Goal: Contribute content: Contribute content

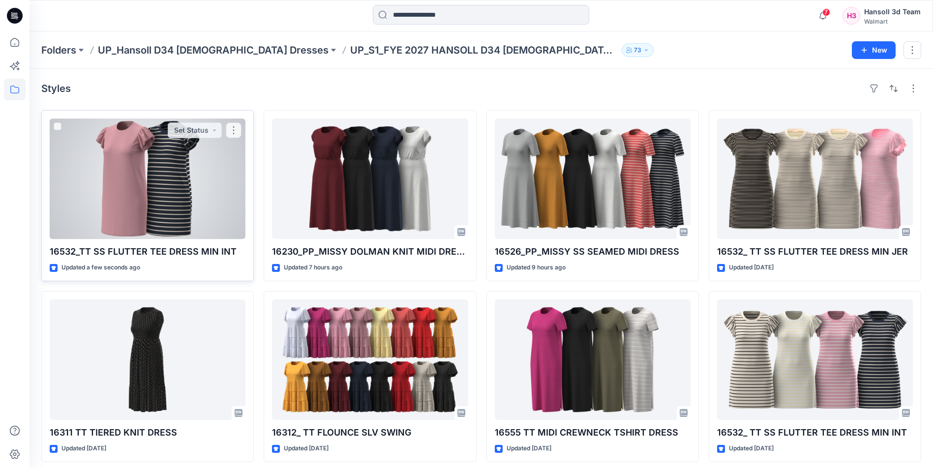
click at [204, 214] on div at bounding box center [148, 179] width 196 height 121
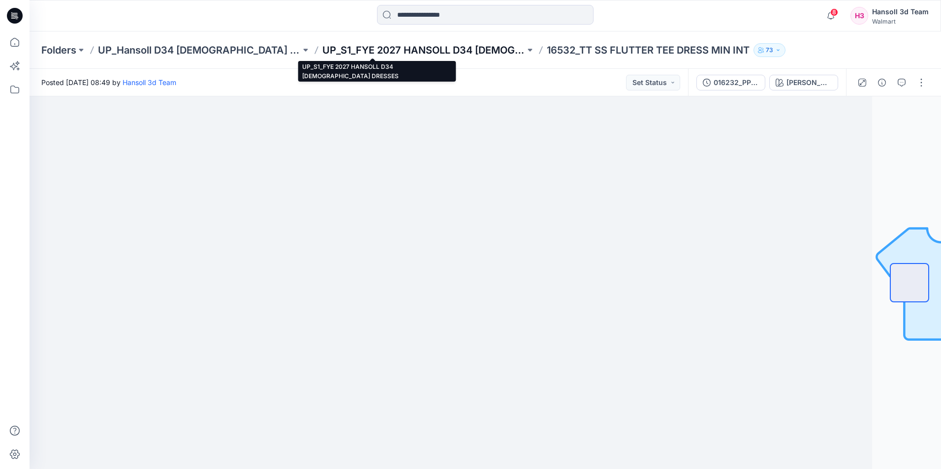
click at [363, 45] on p "UP_S1_FYE 2027 HANSOLL D34 LADIES DRESSES" at bounding box center [423, 50] width 203 height 14
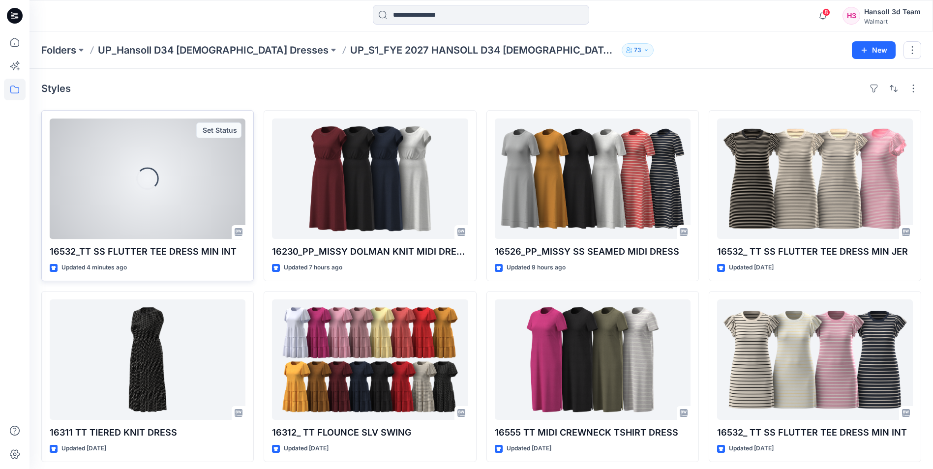
click at [164, 186] on div "Loading..." at bounding box center [148, 179] width 196 height 121
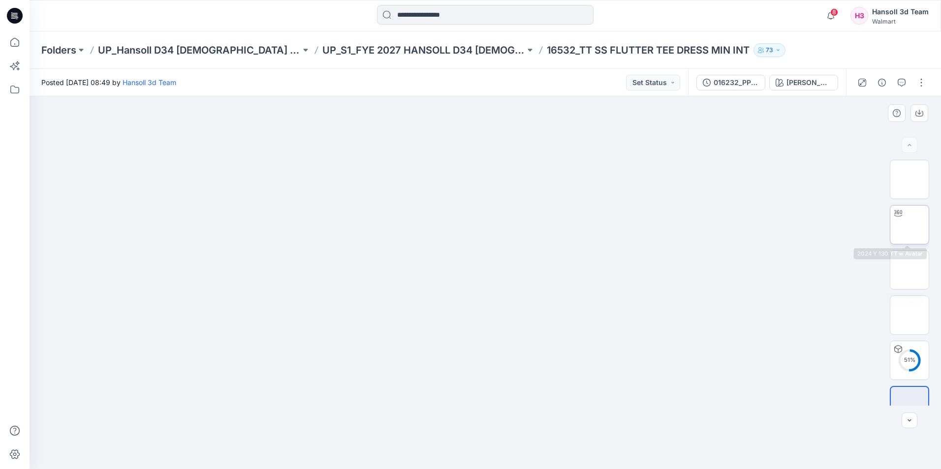
click at [909, 225] on img at bounding box center [909, 225] width 0 height 0
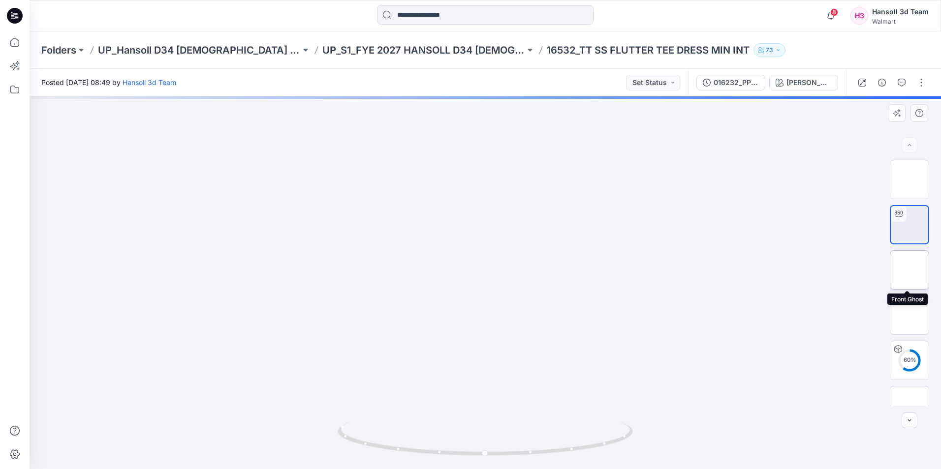
click at [909, 270] on img at bounding box center [909, 270] width 0 height 0
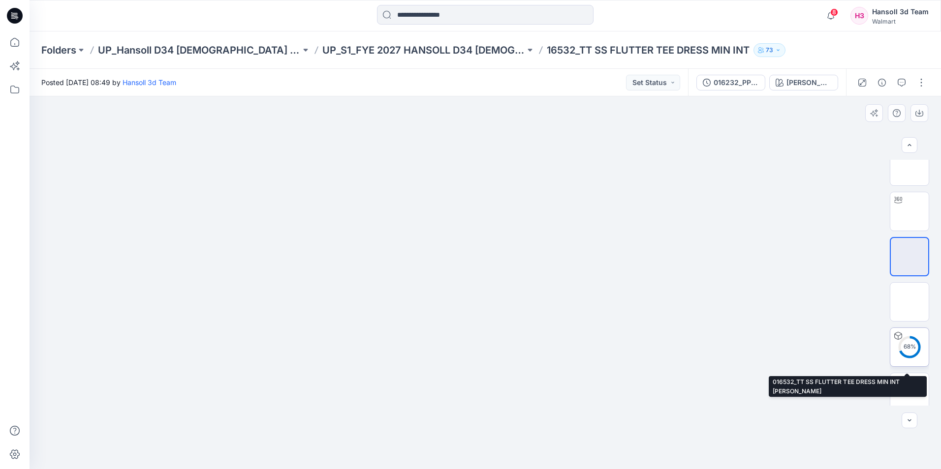
scroll to position [20, 0]
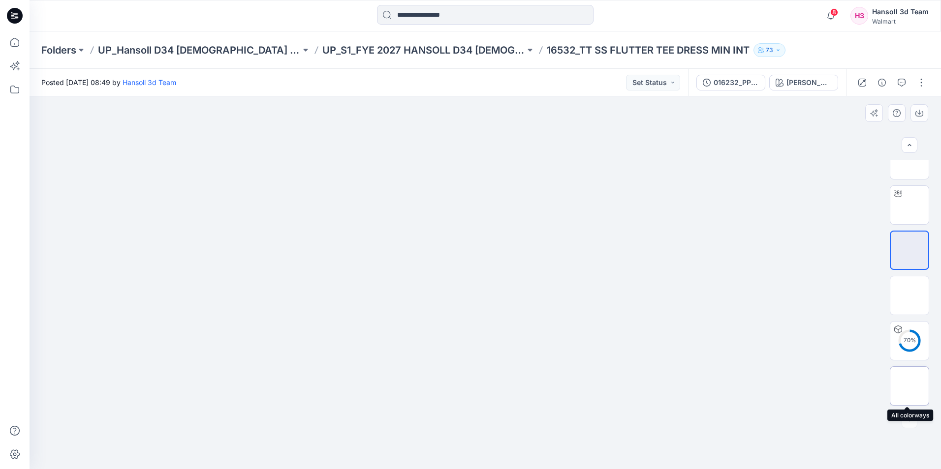
click at [907, 373] on div at bounding box center [909, 386] width 39 height 39
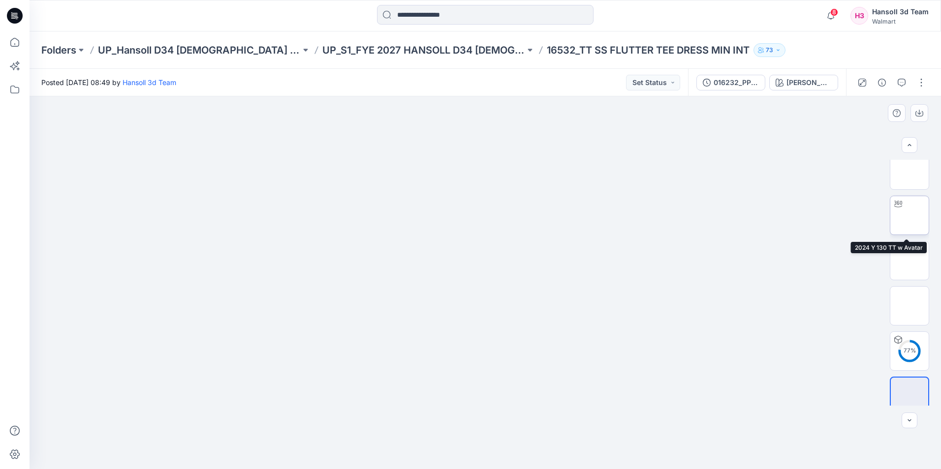
scroll to position [0, 0]
click at [909, 180] on img at bounding box center [909, 180] width 0 height 0
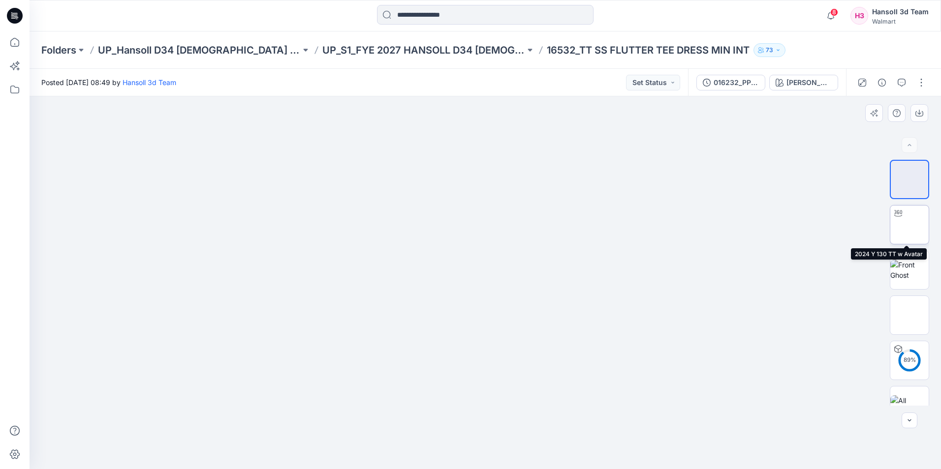
click at [909, 225] on img at bounding box center [909, 225] width 0 height 0
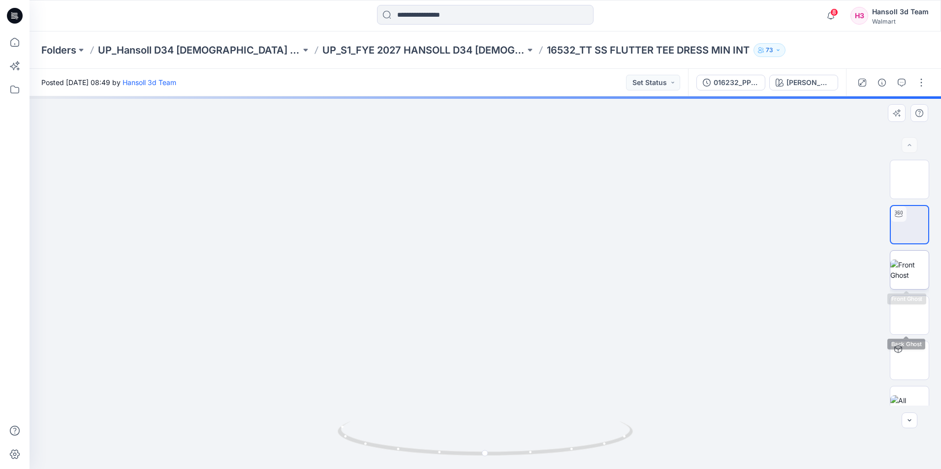
click at [911, 280] on img at bounding box center [909, 270] width 38 height 21
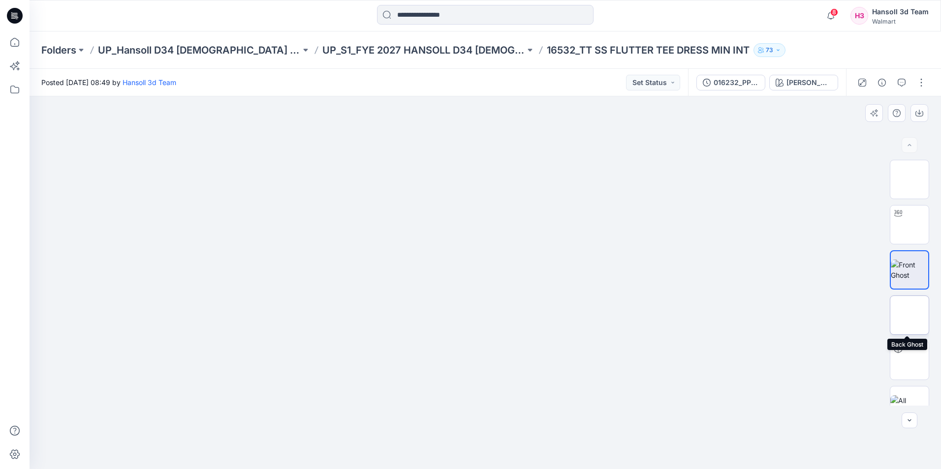
click at [909, 315] on img at bounding box center [909, 315] width 0 height 0
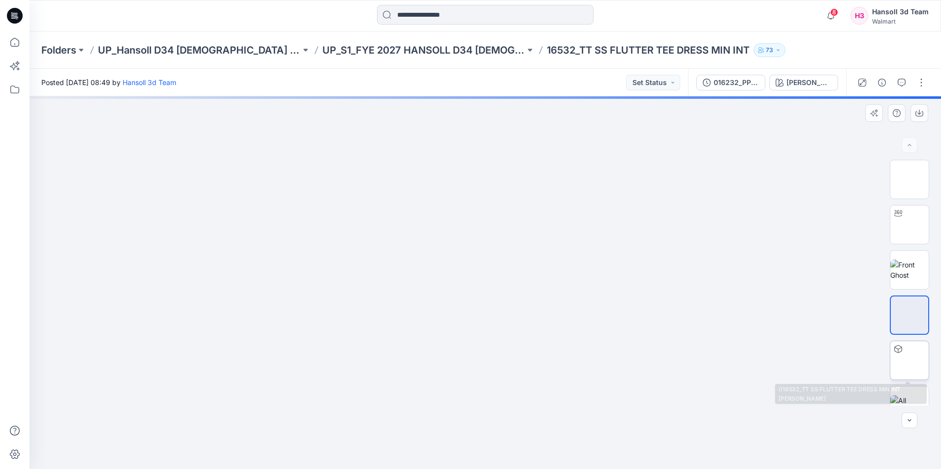
click at [909, 361] on img at bounding box center [909, 361] width 0 height 0
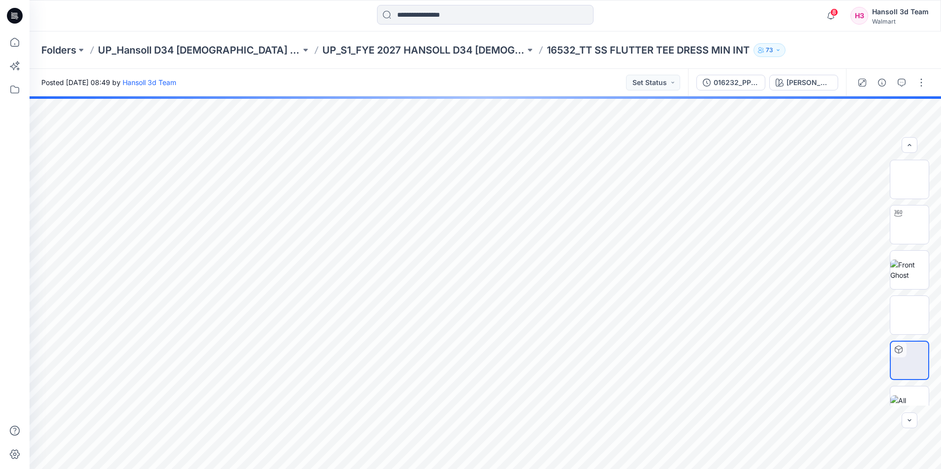
scroll to position [20, 0]
click at [904, 387] on img at bounding box center [909, 386] width 38 height 21
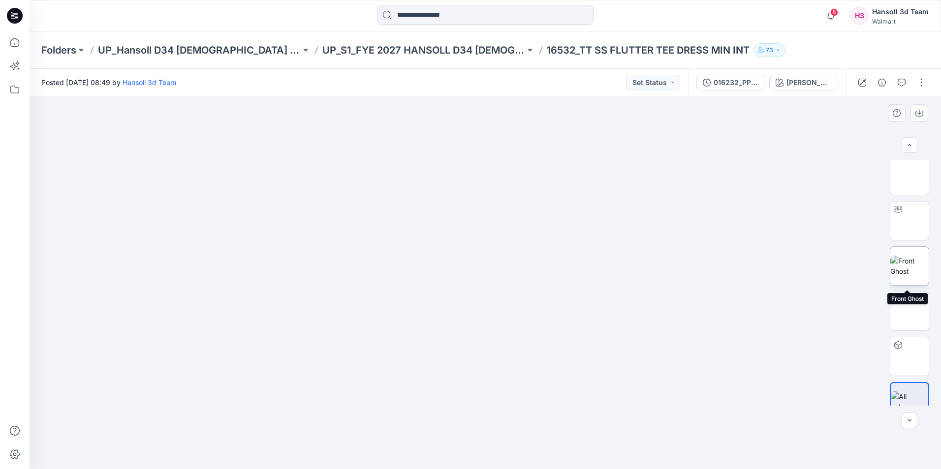
scroll to position [0, 0]
click at [909, 180] on img at bounding box center [909, 180] width 0 height 0
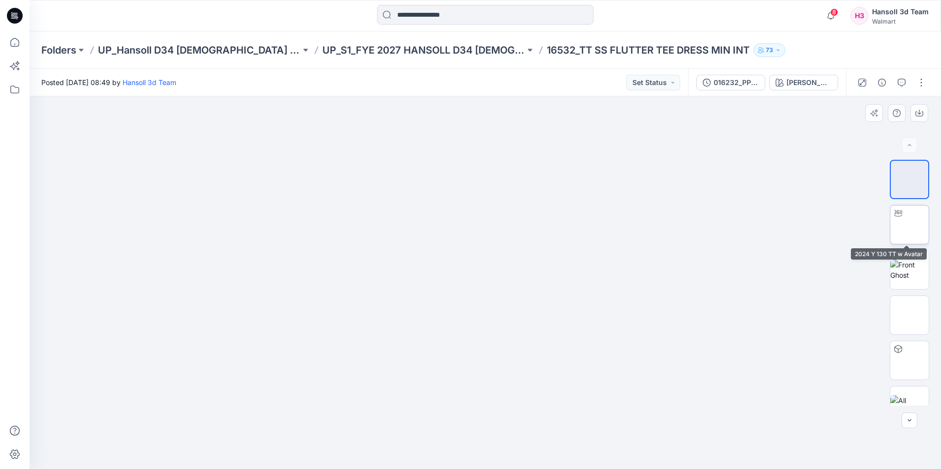
click at [909, 225] on img at bounding box center [909, 225] width 0 height 0
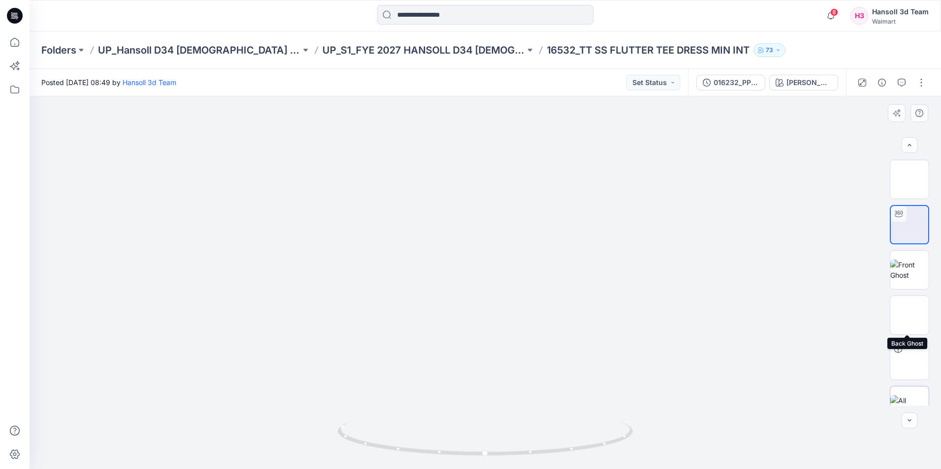
scroll to position [20, 0]
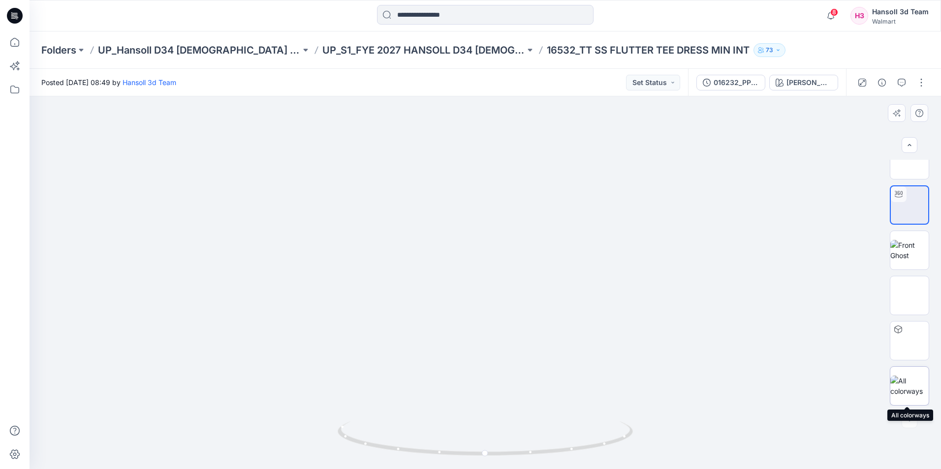
click at [902, 391] on img at bounding box center [909, 386] width 38 height 21
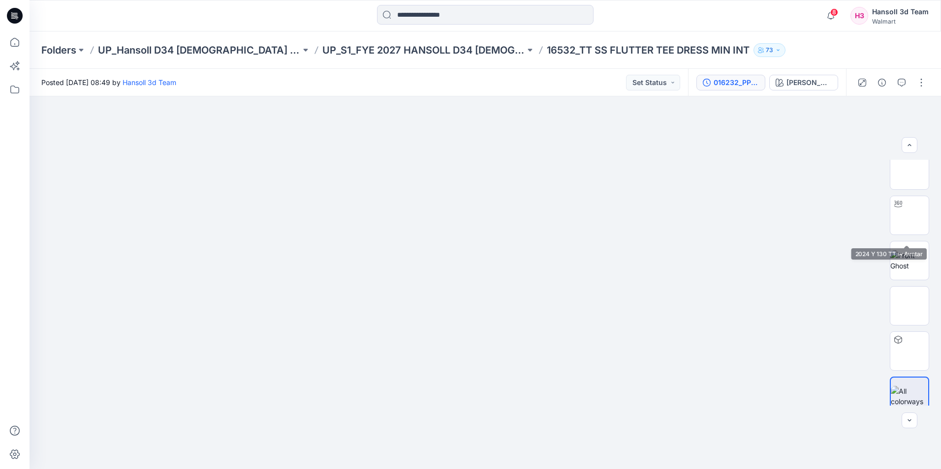
scroll to position [0, 0]
click at [909, 180] on img at bounding box center [909, 180] width 0 height 0
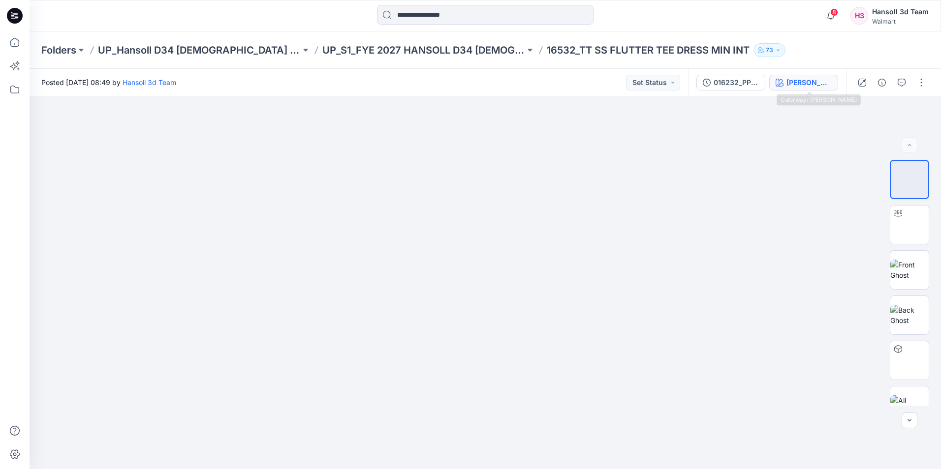
click at [799, 82] on div "[PERSON_NAME]" at bounding box center [808, 82] width 45 height 11
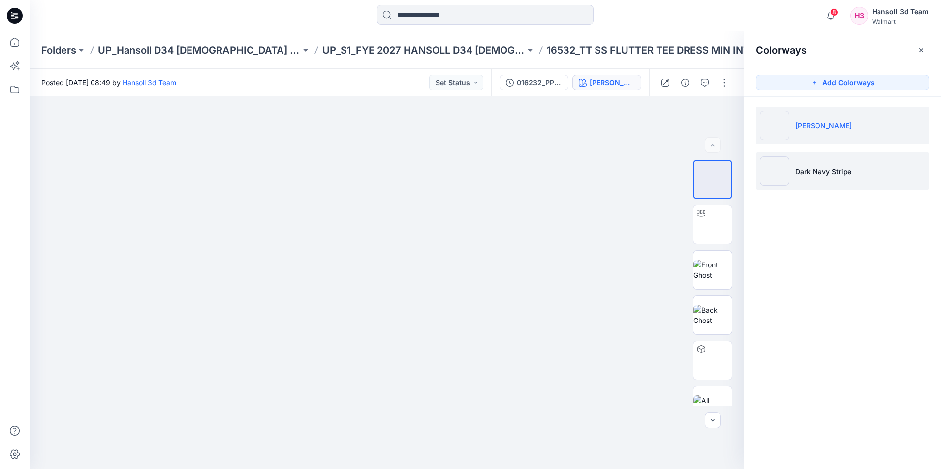
click at [791, 173] on li "Dark Navy Stripe" at bounding box center [842, 171] width 173 height 37
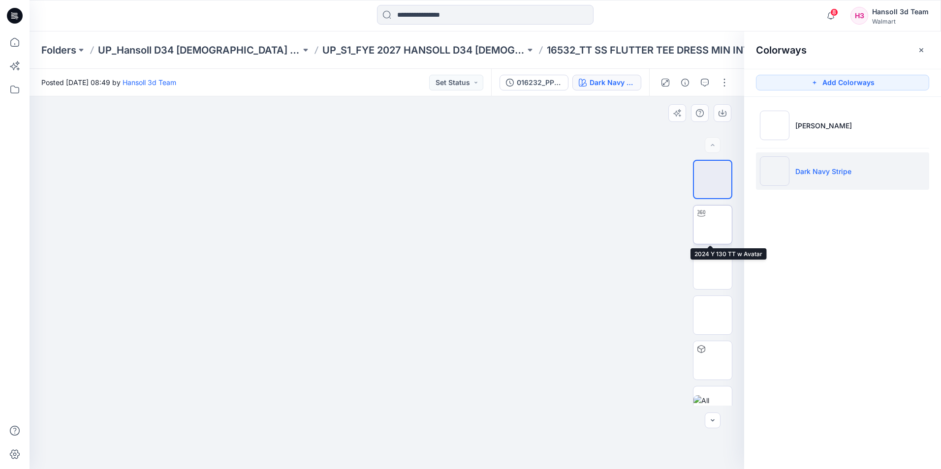
click at [713, 225] on img at bounding box center [713, 225] width 0 height 0
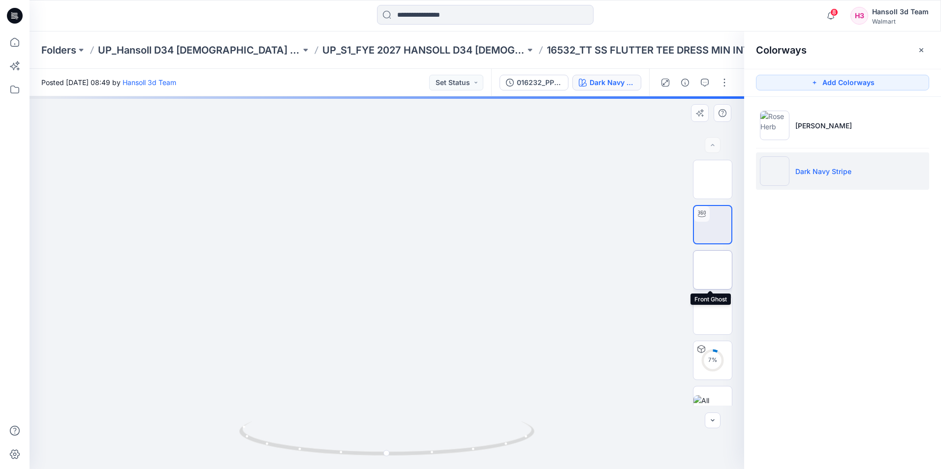
click at [713, 270] on img at bounding box center [713, 270] width 0 height 0
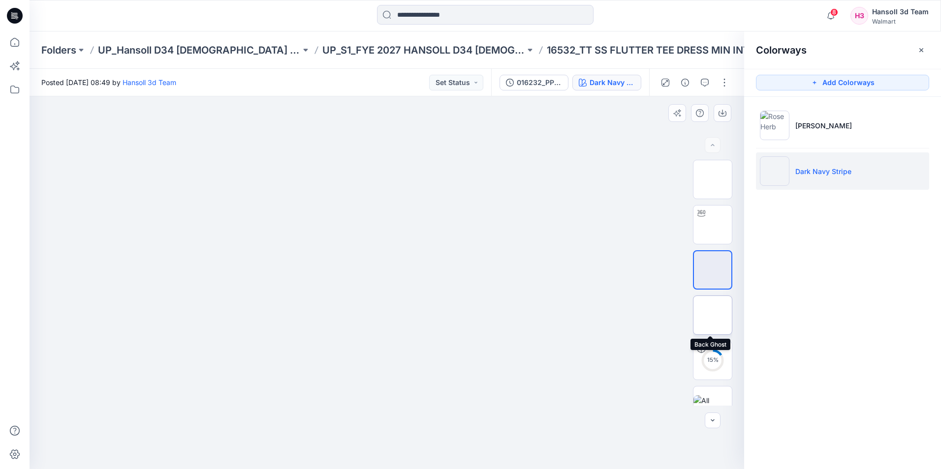
click at [713, 315] on img at bounding box center [713, 315] width 0 height 0
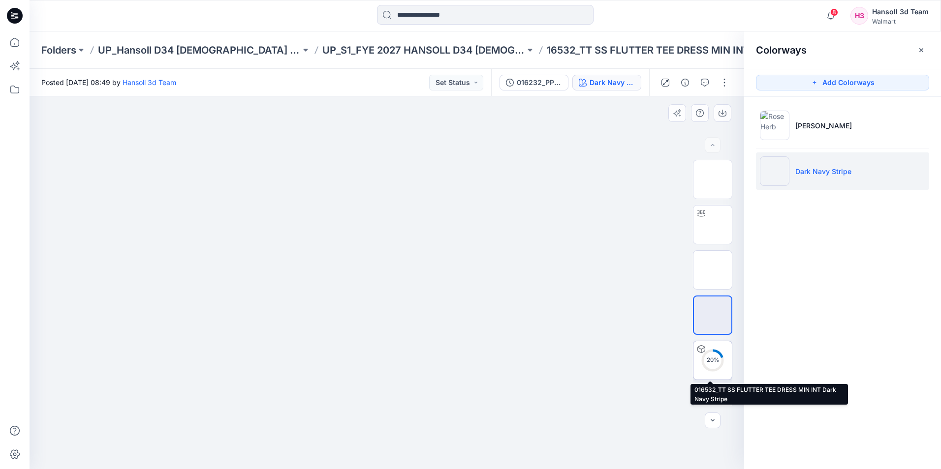
click at [708, 357] on div "20 %" at bounding box center [713, 360] width 24 height 8
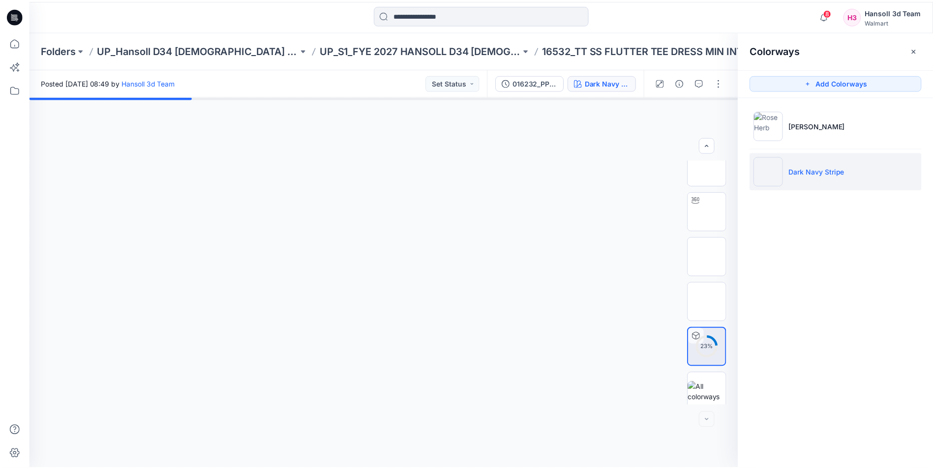
scroll to position [20, 0]
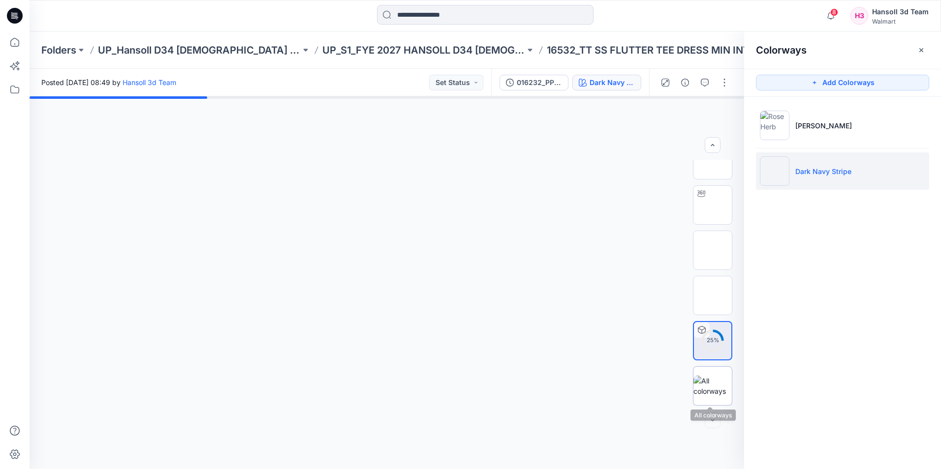
click at [711, 386] on img at bounding box center [712, 386] width 38 height 21
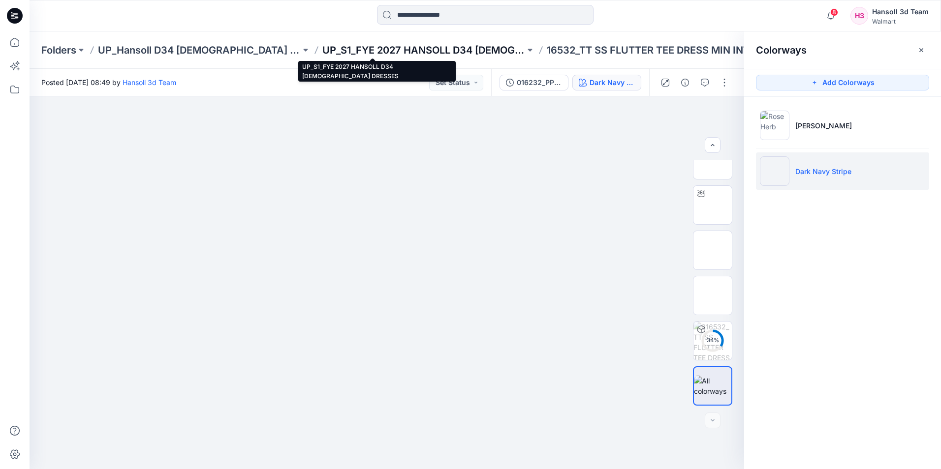
click at [431, 47] on p "UP_S1_FYE 2027 HANSOLL D34 [DEMOGRAPHIC_DATA] DRESSES" at bounding box center [423, 50] width 203 height 14
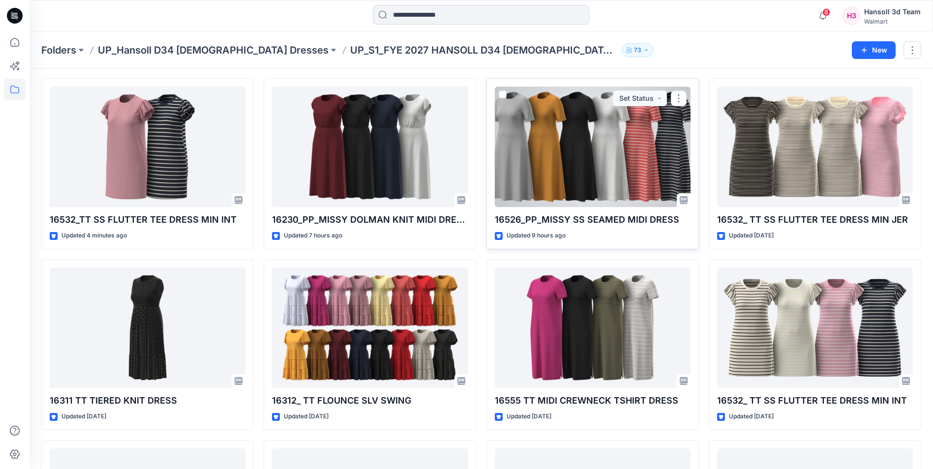
scroll to position [49, 0]
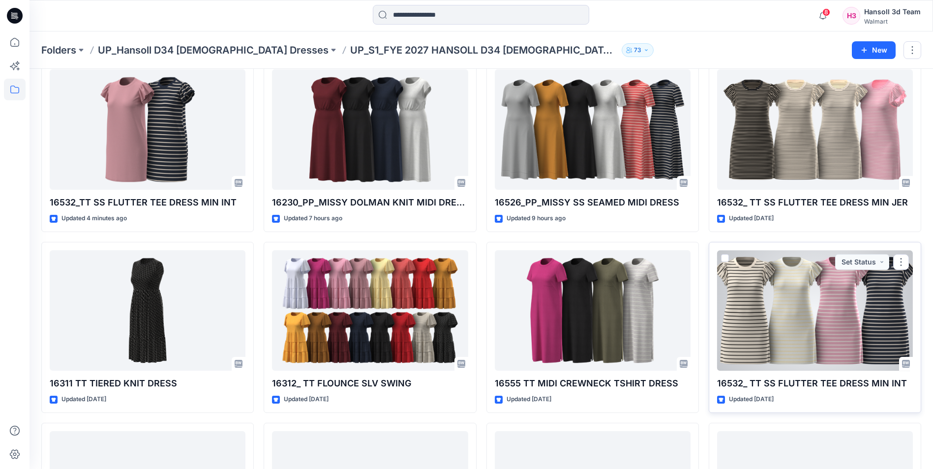
click at [804, 317] on div at bounding box center [815, 310] width 196 height 121
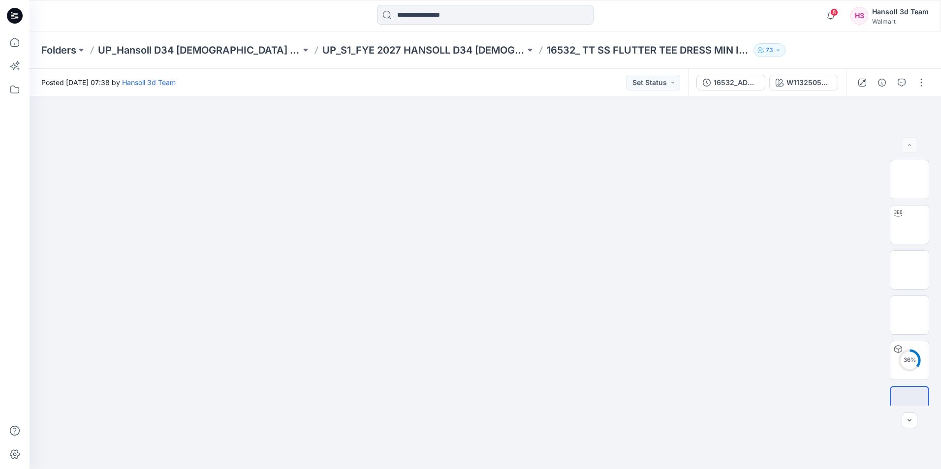
click at [371, 63] on div "Folders UP_Hansoll D34 Ladies Dresses UP_S1_FYE 2027 HANSOLL D34 LADIES DRESSES…" at bounding box center [485, 49] width 911 height 37
click at [372, 54] on p "UP_S1_FYE 2027 HANSOLL D34 [DEMOGRAPHIC_DATA] DRESSES" at bounding box center [423, 50] width 203 height 14
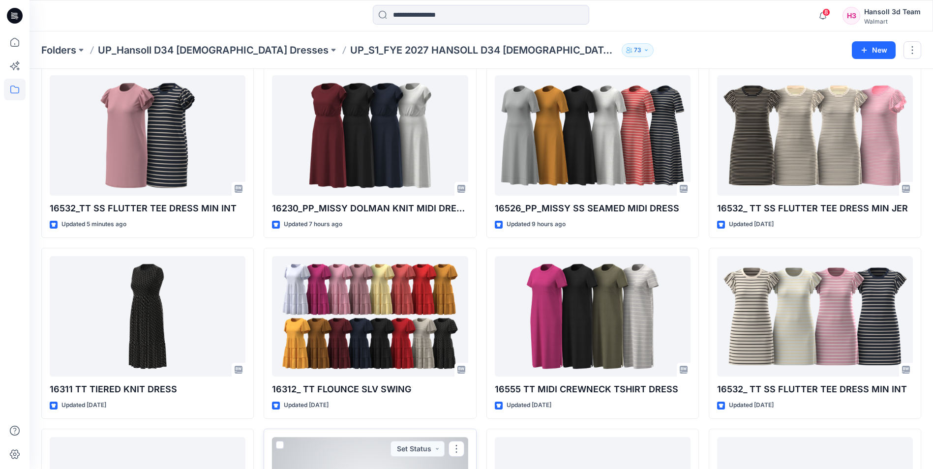
scroll to position [25, 0]
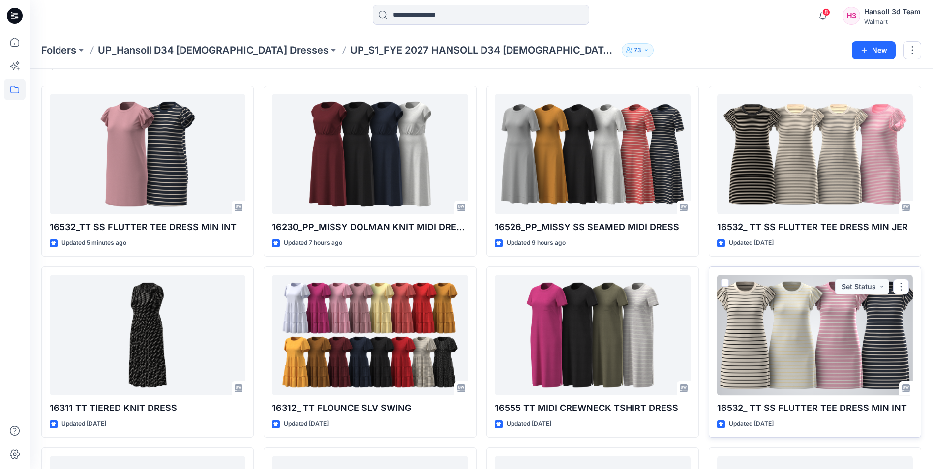
click at [767, 361] on div at bounding box center [815, 335] width 196 height 121
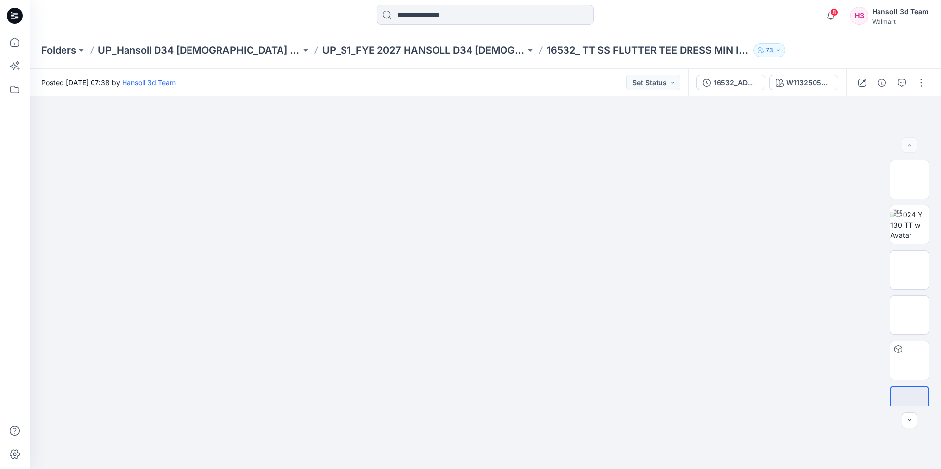
click at [843, 56] on div "Folders UP_Hansoll D34 Ladies Dresses UP_S1_FYE 2027 HANSOLL D34 LADIES DRESSES…" at bounding box center [446, 50] width 811 height 14
drag, startPoint x: 686, startPoint y: 54, endPoint x: 730, endPoint y: 55, distance: 43.3
click at [730, 55] on div "Folders UP_Hansoll D34 Ladies Dresses UP_S1_FYE 2027 HANSOLL D34 LADIES DRESSES…" at bounding box center [446, 50] width 811 height 14
drag, startPoint x: 730, startPoint y: 55, endPoint x: 639, endPoint y: 55, distance: 91.0
click at [639, 55] on p "16532_ TT SS FLUTTER TEE DRESS MIN INT" at bounding box center [648, 50] width 203 height 14
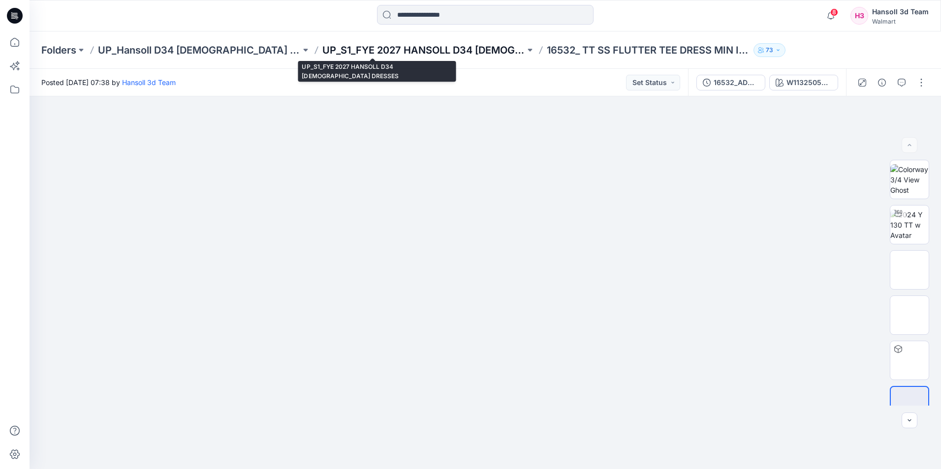
click at [383, 44] on p "UP_S1_FYE 2027 HANSOLL D34 [DEMOGRAPHIC_DATA] DRESSES" at bounding box center [423, 50] width 203 height 14
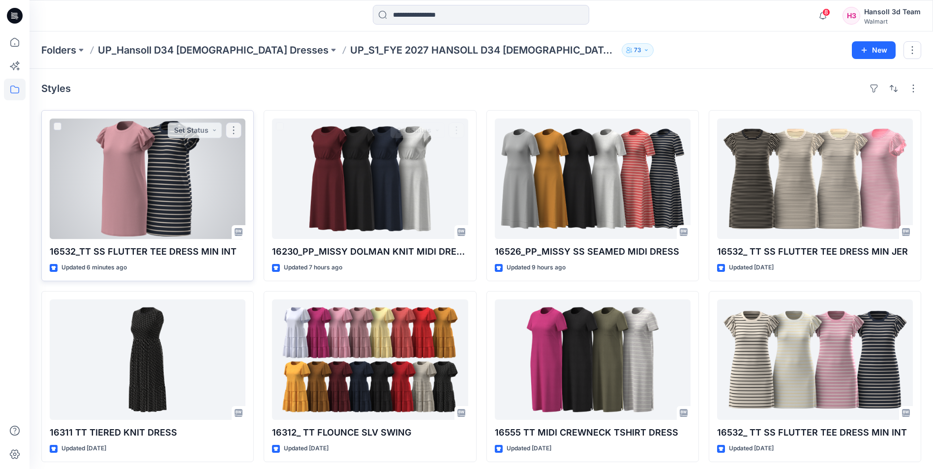
click at [174, 172] on div at bounding box center [148, 179] width 196 height 121
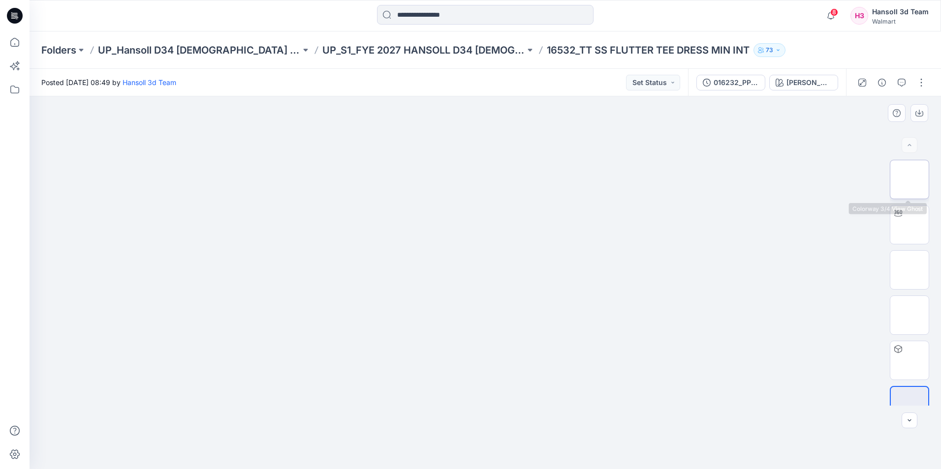
click at [909, 180] on img at bounding box center [909, 180] width 0 height 0
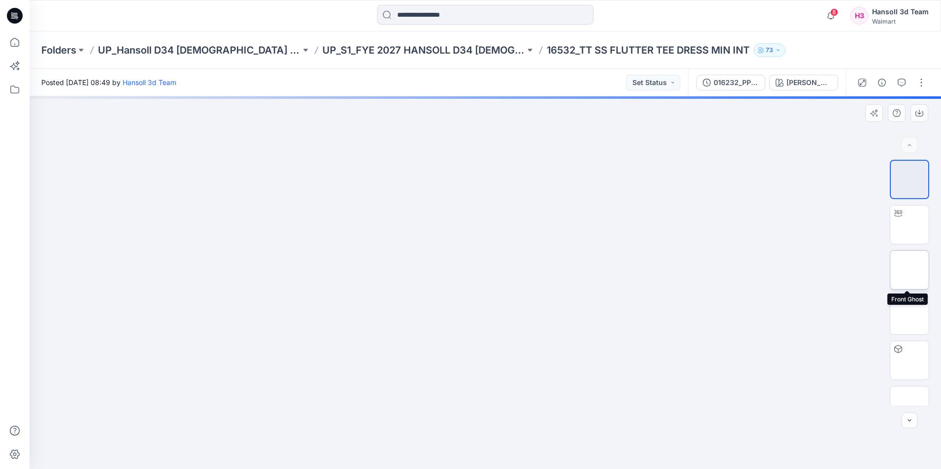
click at [909, 270] on img at bounding box center [909, 270] width 0 height 0
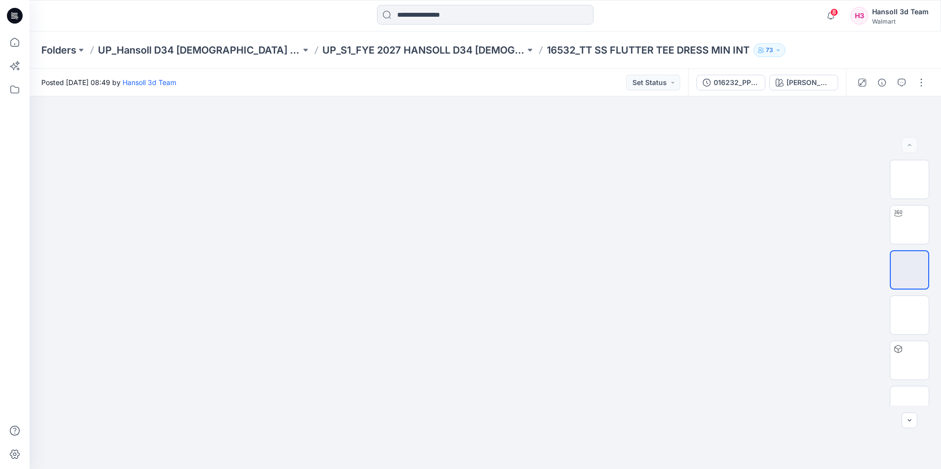
drag, startPoint x: 444, startPoint y: 70, endPoint x: 453, endPoint y: 71, distance: 8.4
click at [453, 71] on div "Posted Tuesday, September 23, 2025 08:49 by Hansoll 3d Team Set Status" at bounding box center [359, 82] width 658 height 27
click at [925, 83] on button "button" at bounding box center [921, 83] width 16 height 16
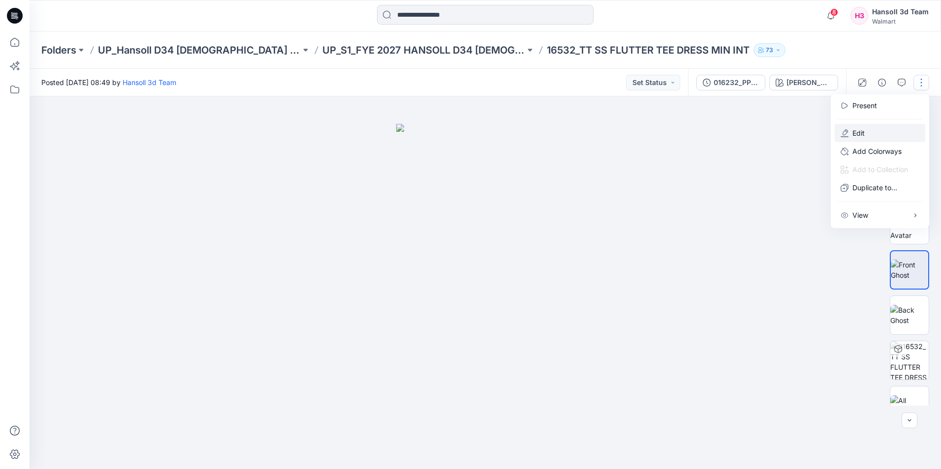
click at [866, 135] on button "Edit" at bounding box center [880, 133] width 91 height 18
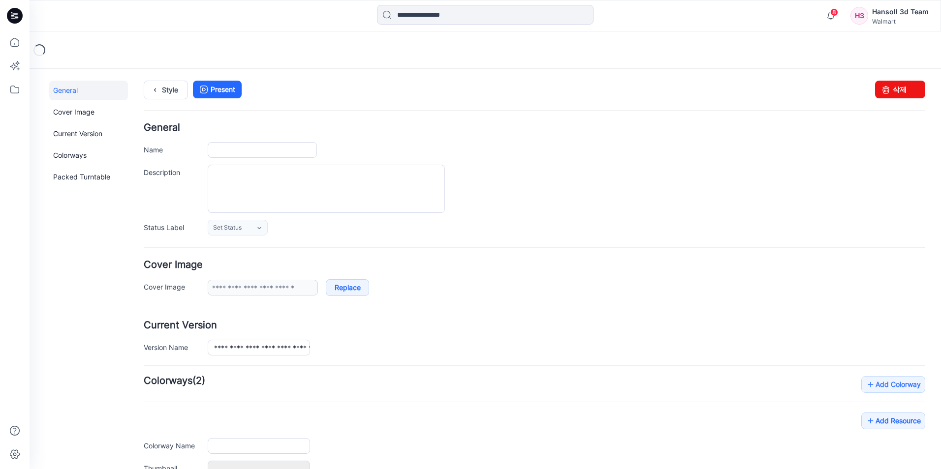
type input "**********"
type input "*********"
type input "**********"
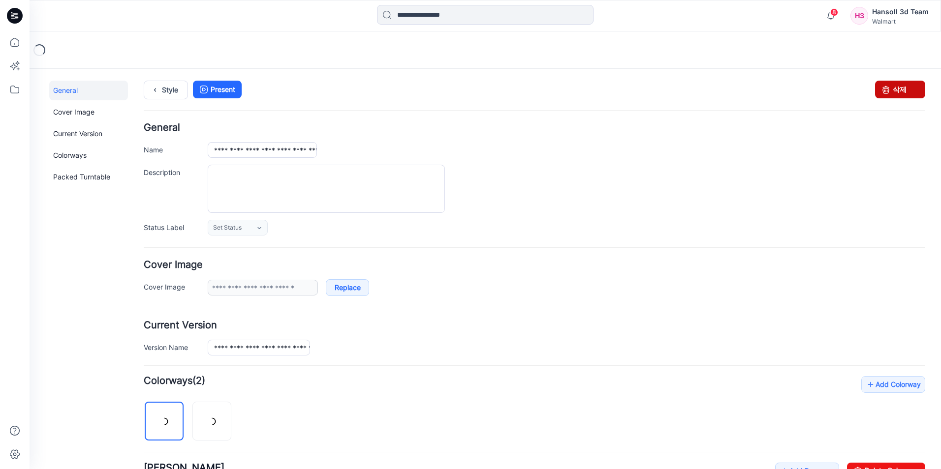
click at [879, 91] on icon at bounding box center [886, 90] width 14 height 18
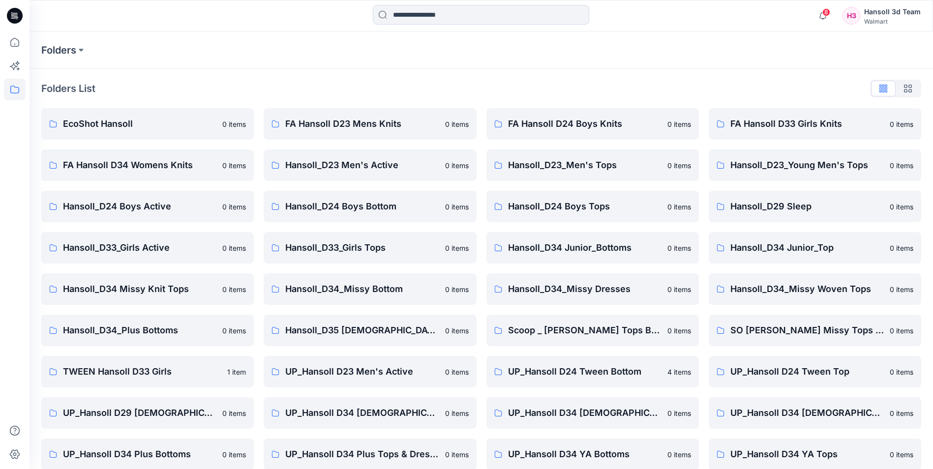
click at [196, 66] on div "Folders" at bounding box center [482, 49] width 904 height 37
click at [7, 8] on icon at bounding box center [15, 15] width 16 height 31
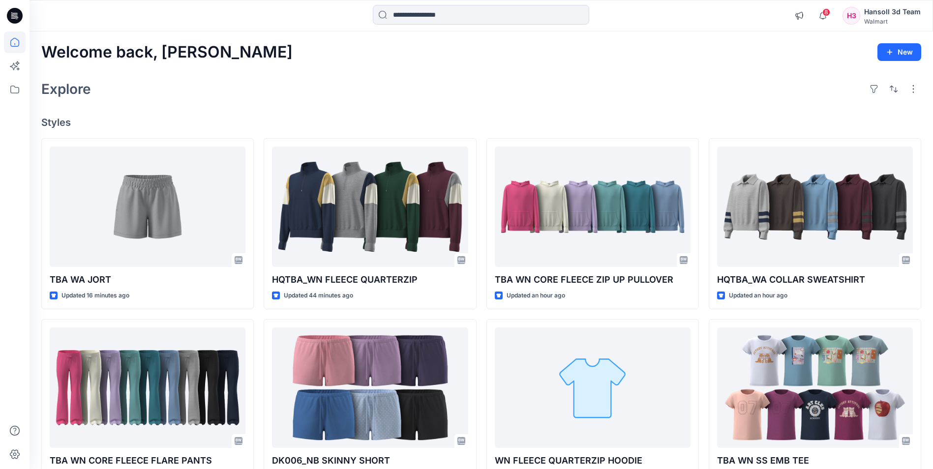
click at [324, 80] on div "Explore" at bounding box center [481, 89] width 880 height 24
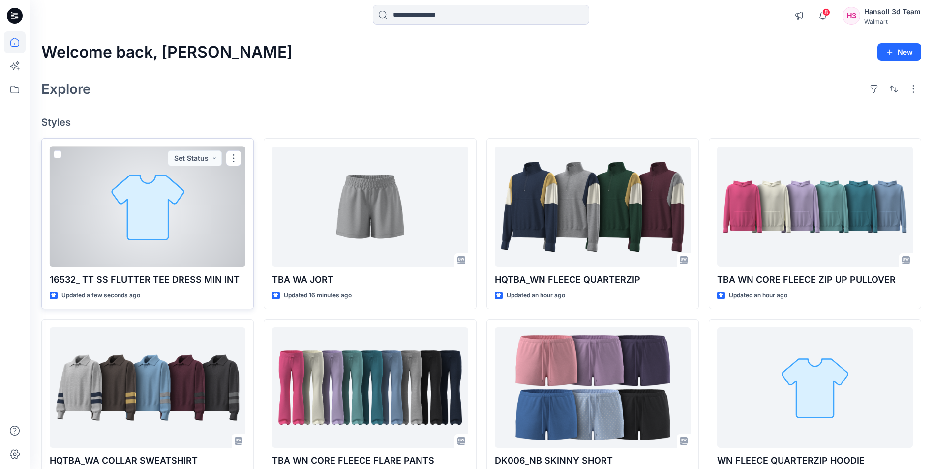
click at [151, 211] on div at bounding box center [148, 207] width 196 height 121
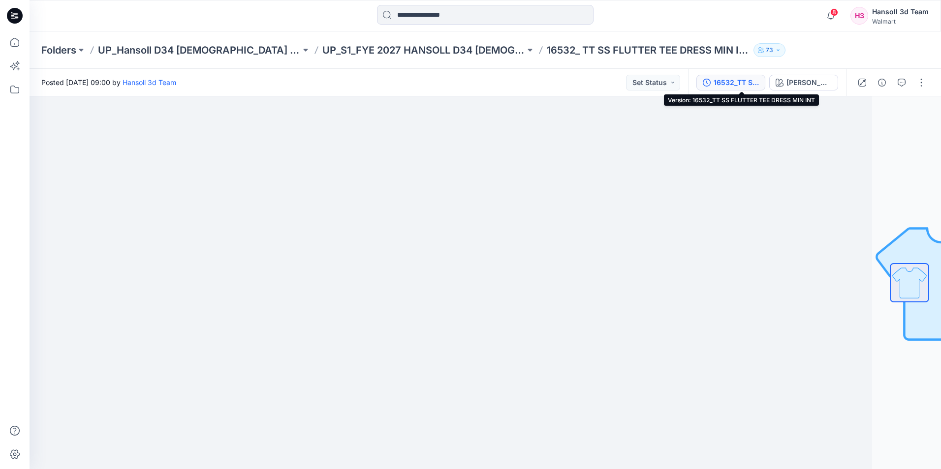
click at [759, 84] on div "16532_TT SS FLUTTER TEE DRESS MIN INT" at bounding box center [735, 82] width 45 height 11
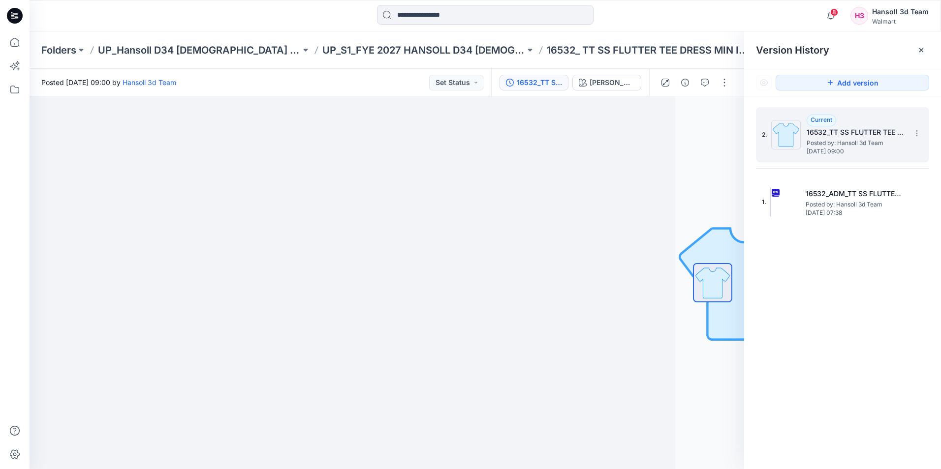
click at [843, 129] on h5 "16532_TT SS FLUTTER TEE DRESS MIN INT" at bounding box center [855, 132] width 98 height 12
click at [277, 24] on div at bounding box center [485, 16] width 456 height 22
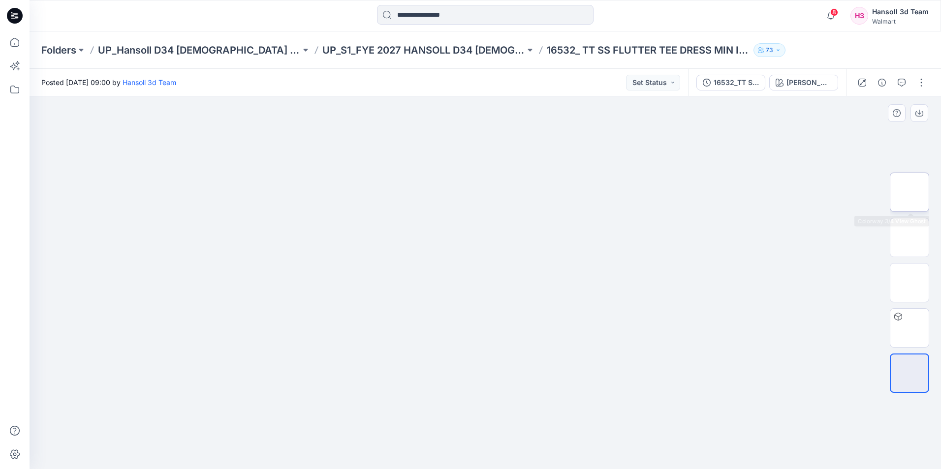
click at [909, 192] on img at bounding box center [909, 192] width 0 height 0
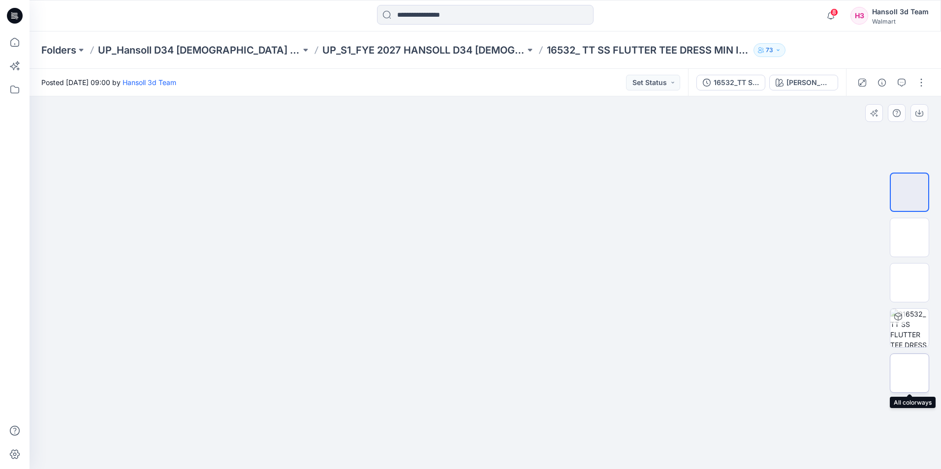
click at [909, 373] on img at bounding box center [909, 373] width 0 height 0
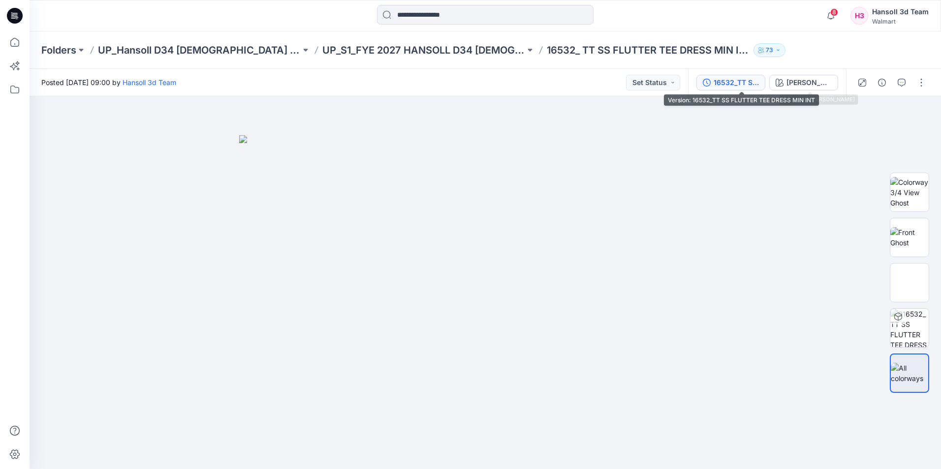
click at [752, 82] on div "16532_TT SS FLUTTER TEE DRESS MIN INT" at bounding box center [735, 82] width 45 height 11
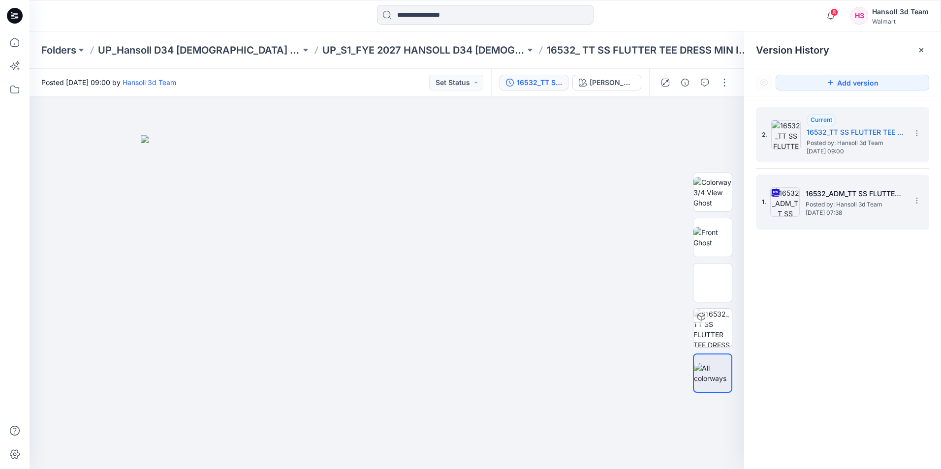
click at [859, 205] on span "Posted by: Hansoll 3d Team" at bounding box center [855, 205] width 98 height 10
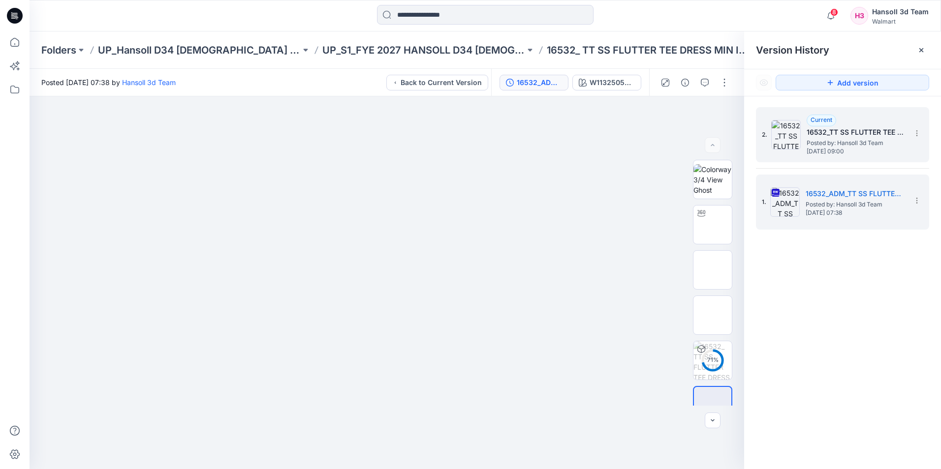
click at [874, 142] on span "Posted by: Hansoll 3d Team" at bounding box center [855, 143] width 98 height 10
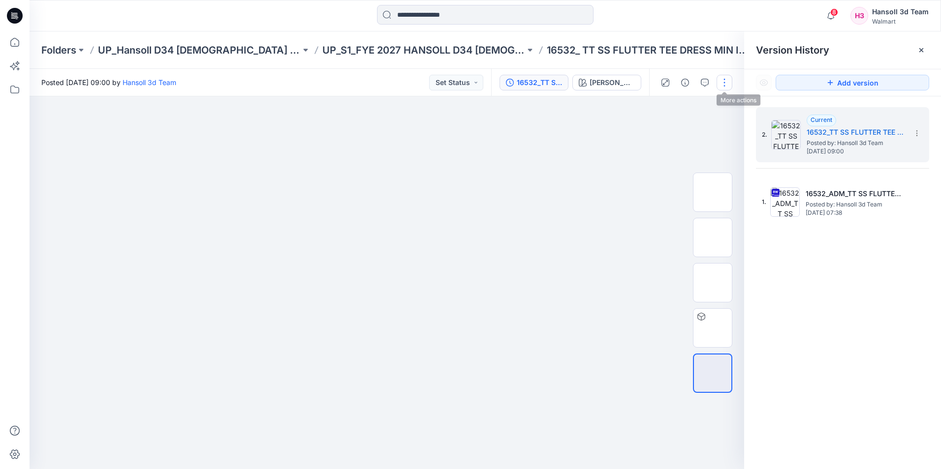
click at [727, 84] on button "button" at bounding box center [724, 83] width 16 height 16
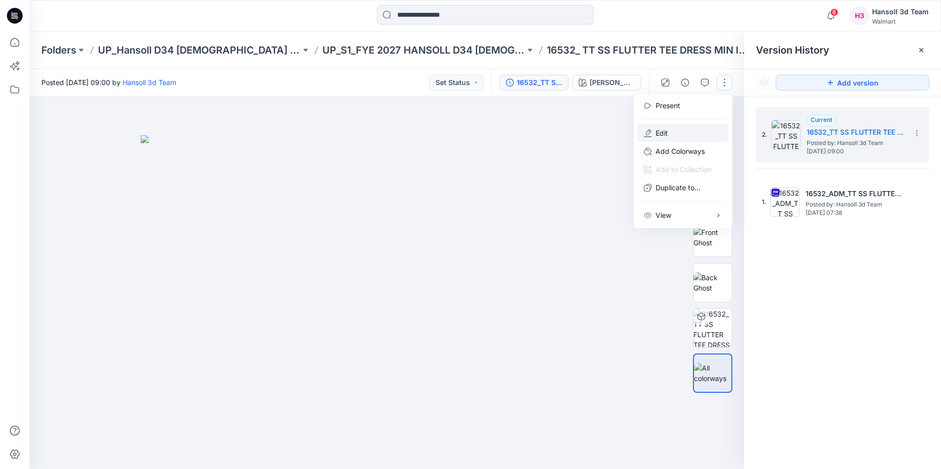
click at [665, 130] on p "Edit" at bounding box center [661, 133] width 12 height 10
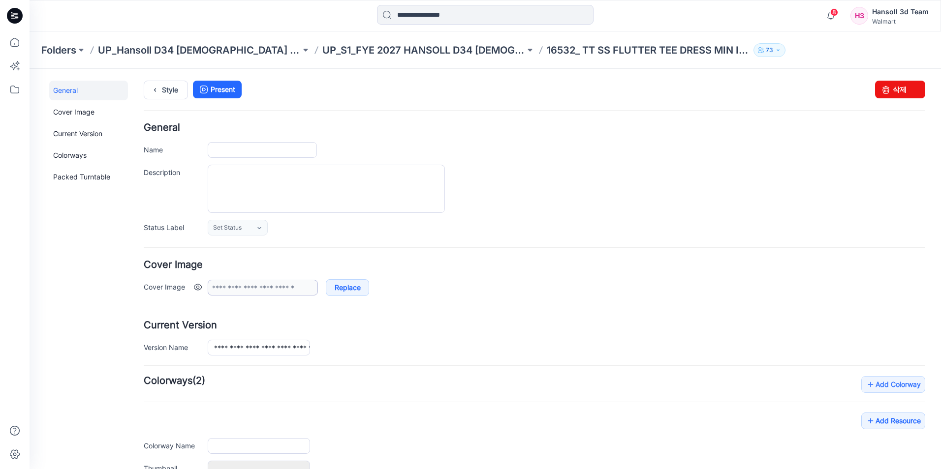
type input "**********"
type input "*********"
type input "**********"
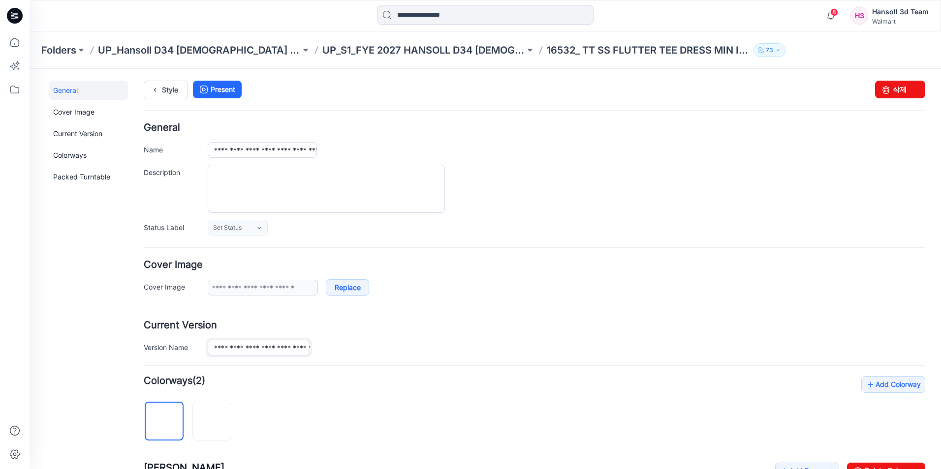
click at [244, 348] on input "**********" at bounding box center [259, 348] width 102 height 16
click at [241, 346] on input "**********" at bounding box center [259, 348] width 102 height 16
paste input "*******"
type input "**********"
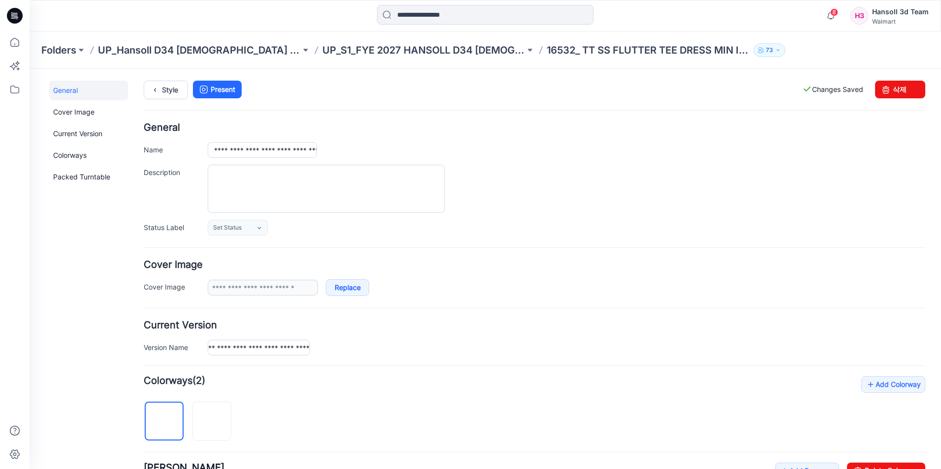
click at [362, 376] on form "**********" at bounding box center [534, 441] width 781 height 637
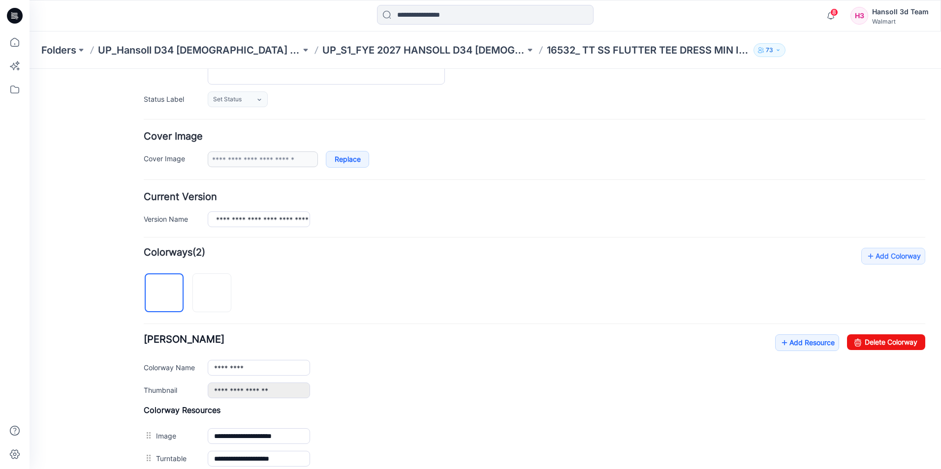
scroll to position [0, 0]
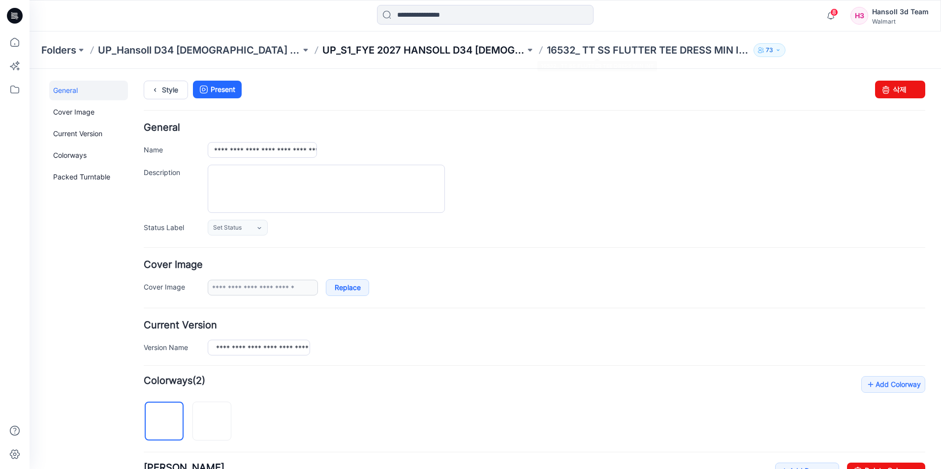
click at [432, 47] on p "UP_S1_FYE 2027 HANSOLL D34 [DEMOGRAPHIC_DATA] DRESSES" at bounding box center [423, 50] width 203 height 14
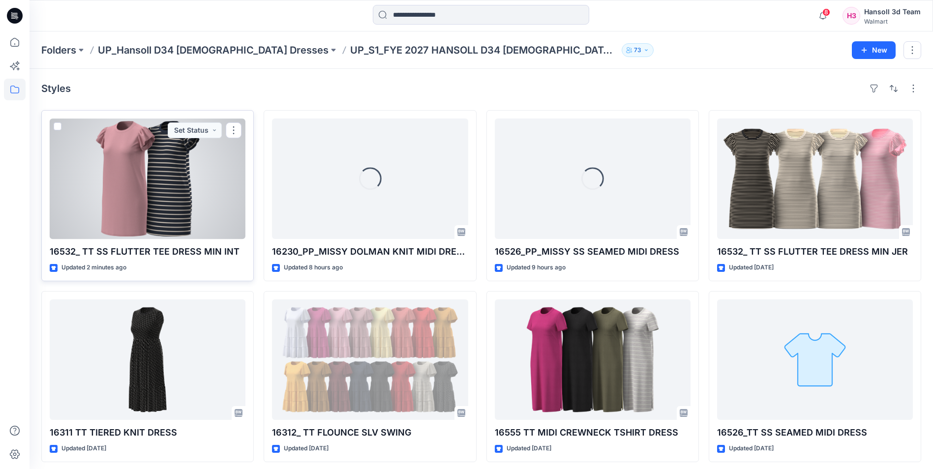
click at [155, 189] on div at bounding box center [148, 179] width 196 height 121
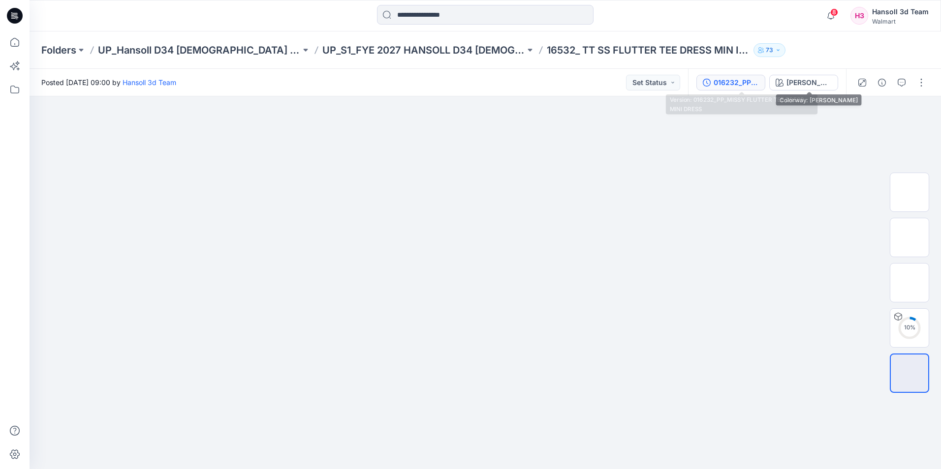
click at [744, 81] on div "016232_PP_MISSY FLUTTER TEE DRESS MINI DRESS" at bounding box center [735, 82] width 45 height 11
